Goal: Use online tool/utility: Utilize a website feature to perform a specific function

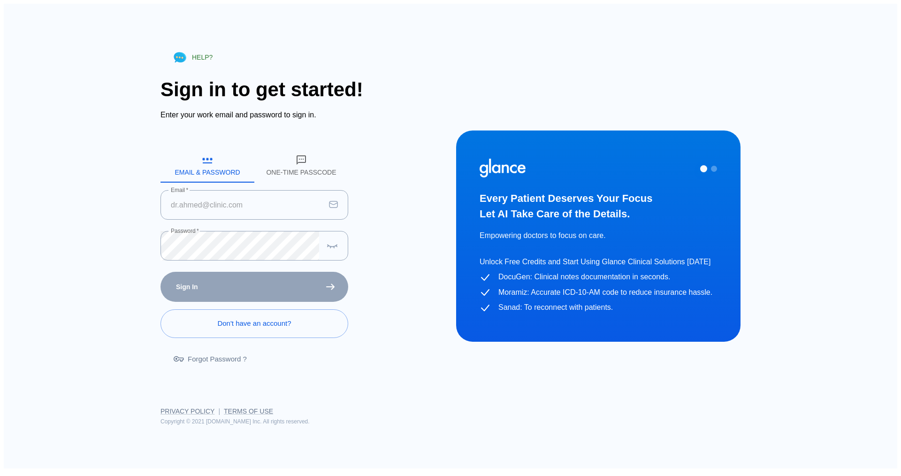
type input "[EMAIL_ADDRESS][DOMAIN_NAME]"
click at [269, 285] on div "Sign In Don't have an account? Forgot Password ?" at bounding box center [255, 326] width 188 height 108
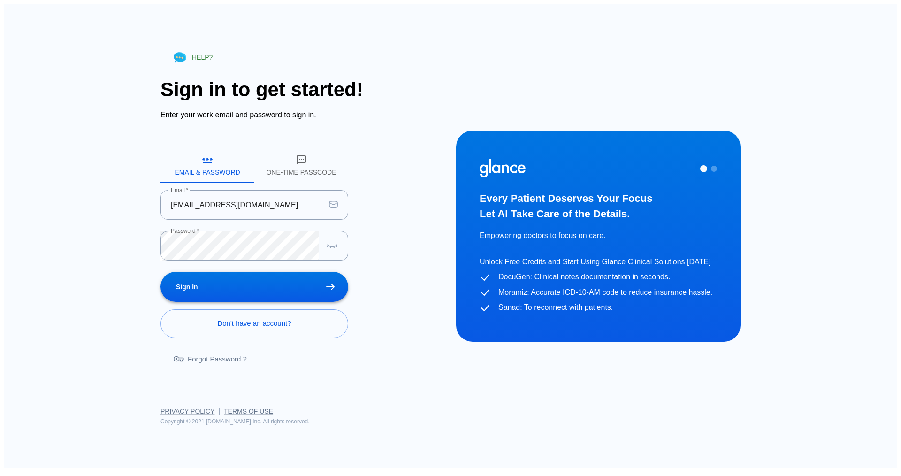
click at [328, 284] on icon "submit" at bounding box center [330, 287] width 8 height 7
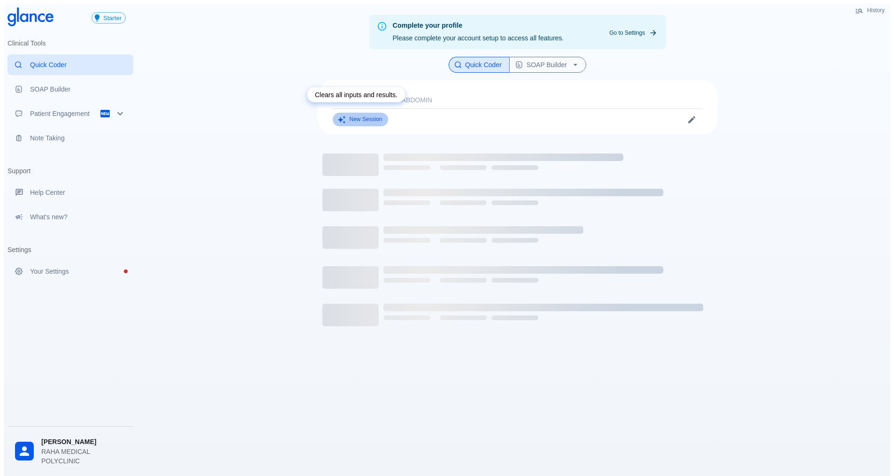
click at [365, 118] on button "New Session" at bounding box center [360, 120] width 55 height 14
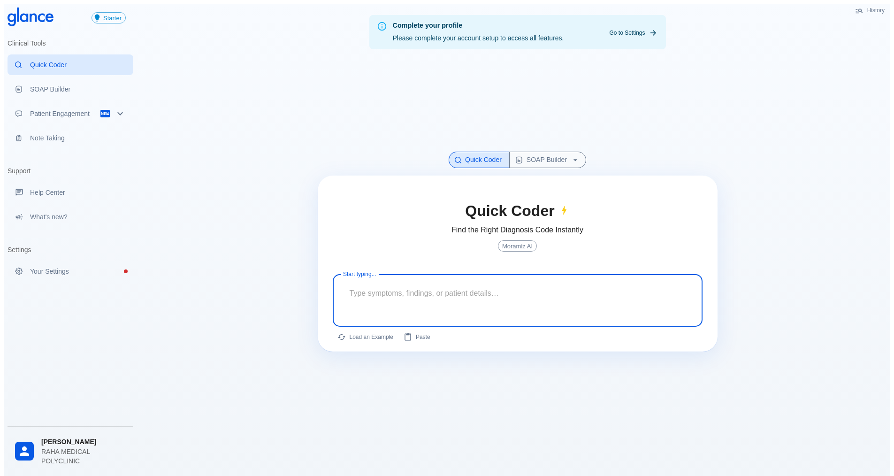
click at [524, 295] on textarea at bounding box center [517, 293] width 357 height 30
type textarea "back pain his of similer condsion"
click at [649, 334] on icon "button" at bounding box center [648, 338] width 9 height 9
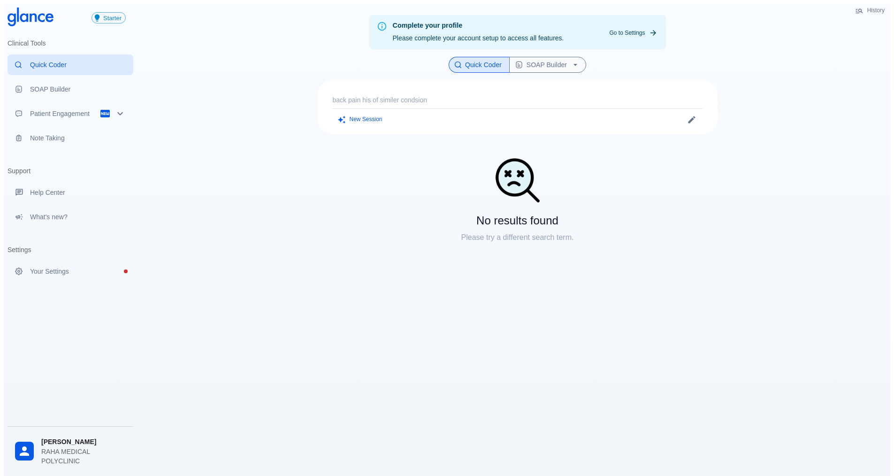
click at [380, 114] on button "New Session" at bounding box center [360, 120] width 55 height 14
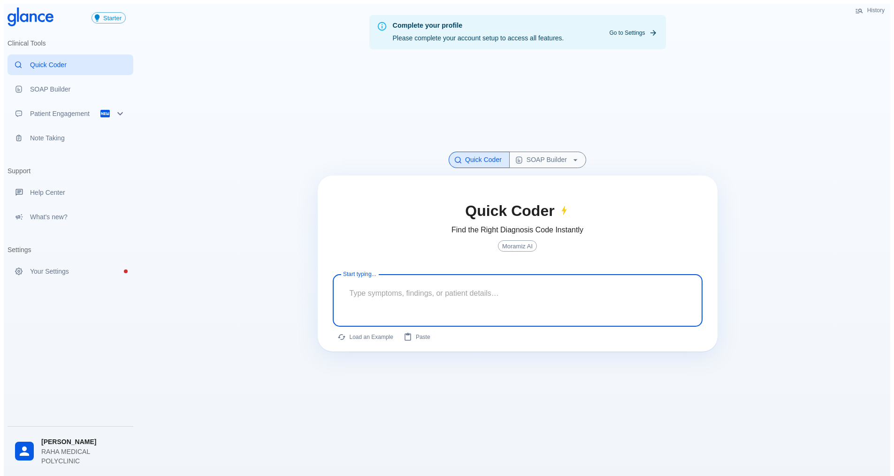
click at [450, 279] on textarea at bounding box center [517, 293] width 357 height 30
click at [439, 290] on textarea at bounding box center [517, 293] width 357 height 30
click at [445, 290] on textarea at bounding box center [517, 293] width 357 height 30
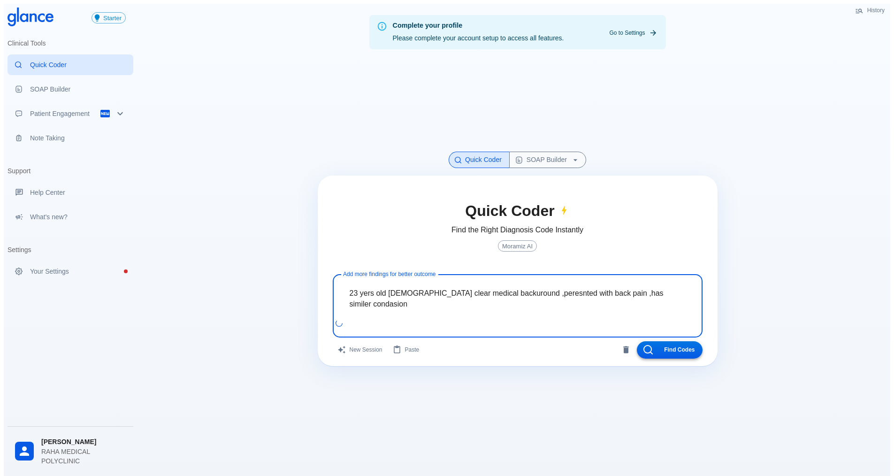
type textarea "23 yers old [DEMOGRAPHIC_DATA] clear medical backuround ,peresnted with back pa…"
click at [658, 344] on button "Find Codes" at bounding box center [670, 349] width 66 height 17
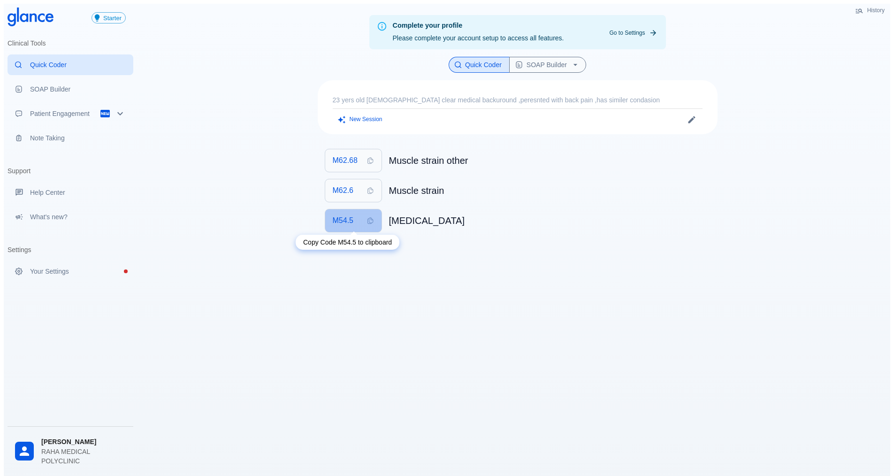
click at [361, 217] on button "M54.5" at bounding box center [353, 220] width 56 height 23
click at [580, 60] on icon "button" at bounding box center [575, 64] width 9 height 9
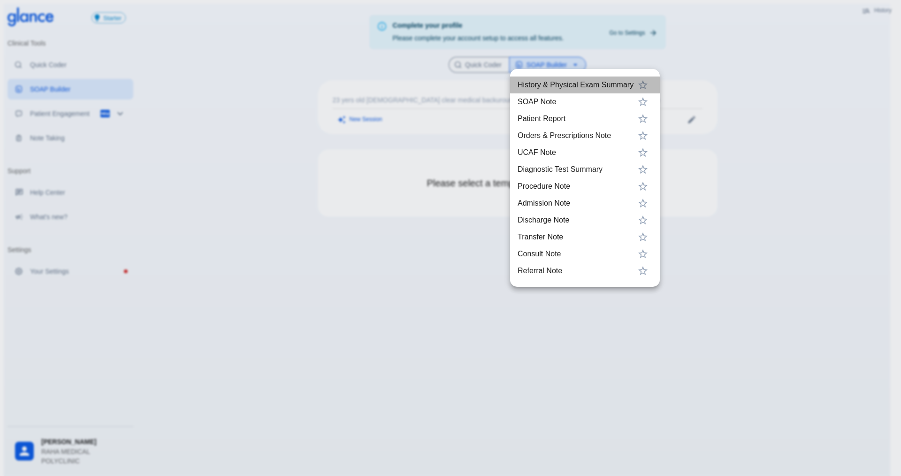
click at [561, 86] on span "History & Physical Exam Summary" at bounding box center [576, 84] width 116 height 11
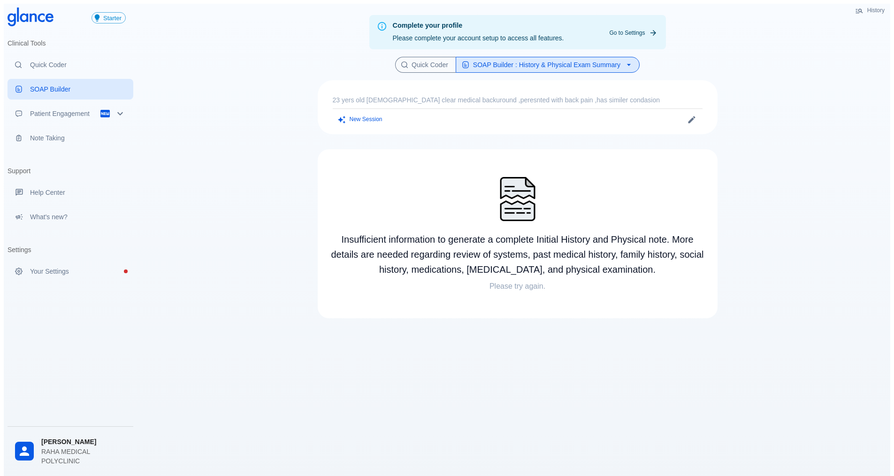
click at [364, 96] on p "23 yers old [DEMOGRAPHIC_DATA] clear medical backuround ,peresnted with back pa…" at bounding box center [518, 99] width 370 height 9
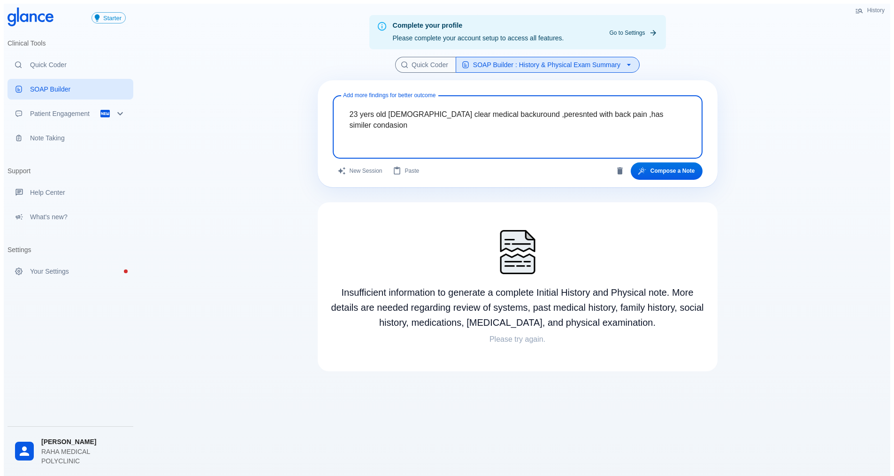
drag, startPoint x: 350, startPoint y: 109, endPoint x: 410, endPoint y: 129, distance: 63.2
click at [410, 129] on textarea "23 yers old [DEMOGRAPHIC_DATA] clear medical backuround ,peresnted with back pa…" at bounding box center [517, 120] width 357 height 40
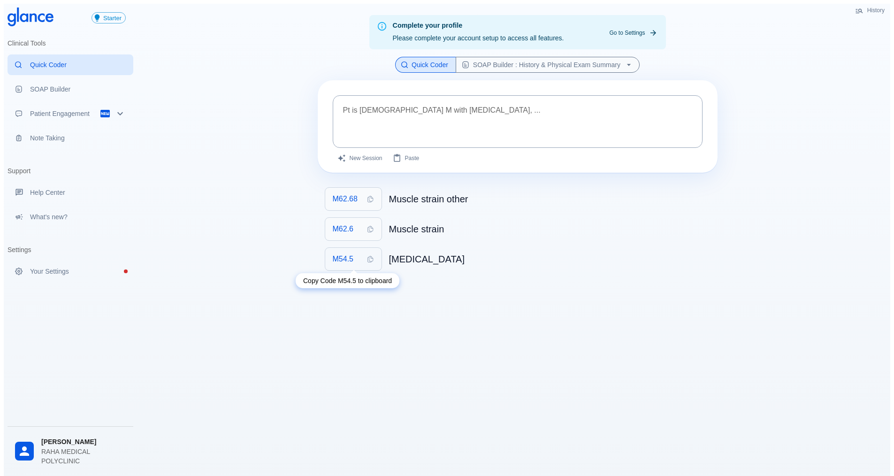
click at [361, 255] on button "M54.5" at bounding box center [353, 259] width 56 height 23
